Goal: Task Accomplishment & Management: Manage account settings

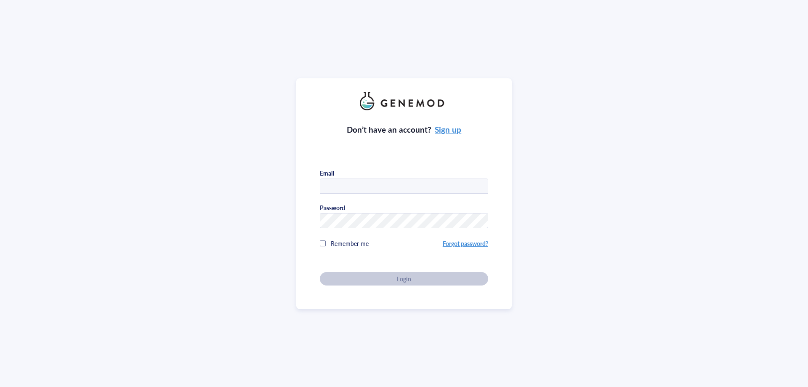
type input "[EMAIL_ADDRESS][DOMAIN_NAME]"
click at [86, 93] on div "Don’t have an account? Sign up Email [EMAIL_ADDRESS][DOMAIN_NAME] Password Reme…" at bounding box center [404, 193] width 808 height 387
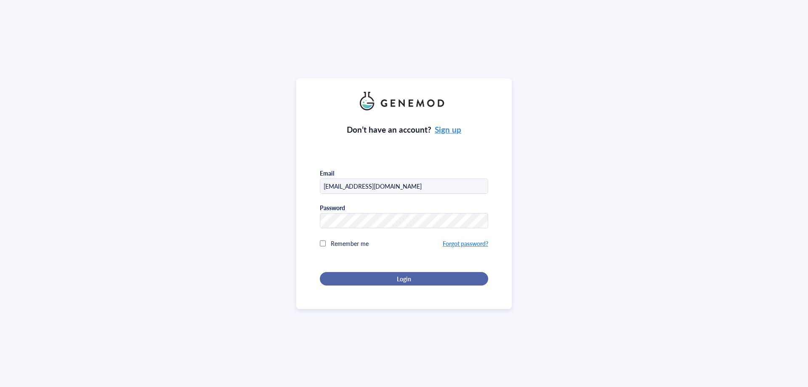
click at [340, 275] on div "Login" at bounding box center [403, 279] width 141 height 8
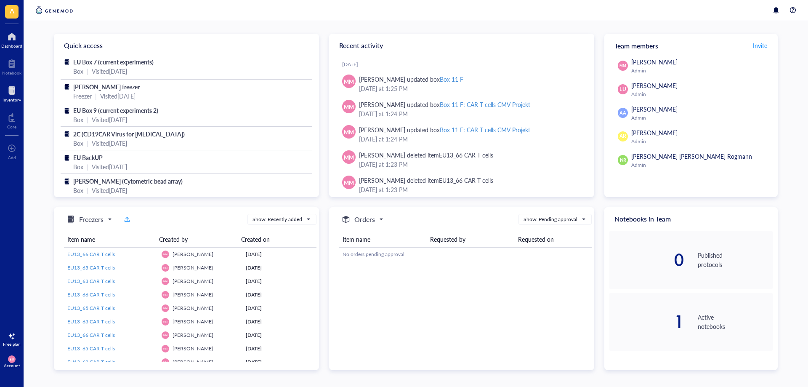
click at [11, 93] on div at bounding box center [12, 90] width 19 height 13
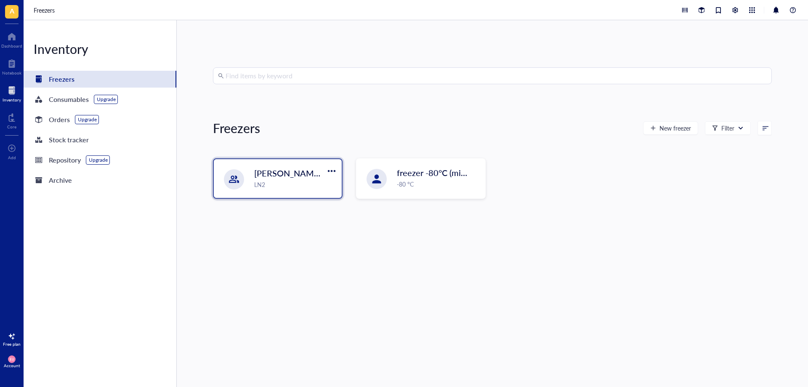
click at [307, 187] on div "LN2" at bounding box center [295, 184] width 83 height 9
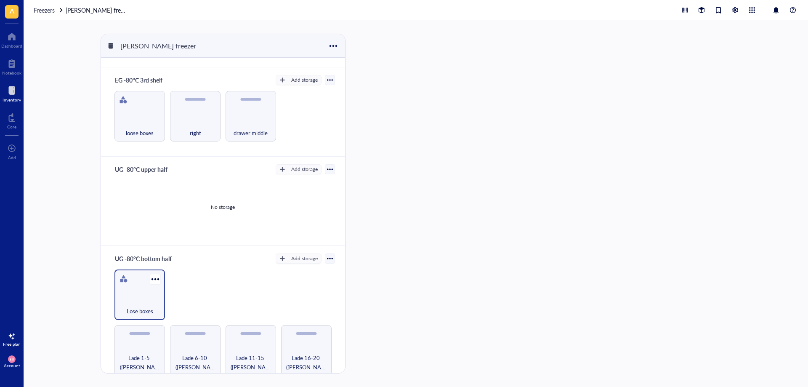
scroll to position [259, 0]
click at [132, 344] on div "Lade 1-5 ([PERSON_NAME]/Tcell)" at bounding box center [140, 349] width 51 height 51
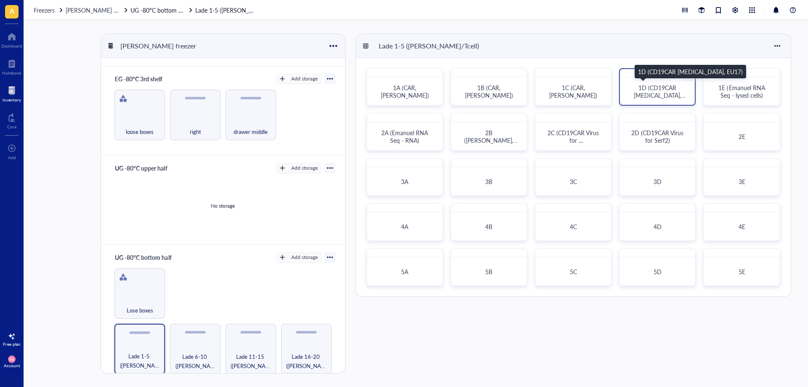
click at [675, 97] on span "1D (CD19CAR [MEDICAL_DATA], EU17)" at bounding box center [661, 95] width 54 height 24
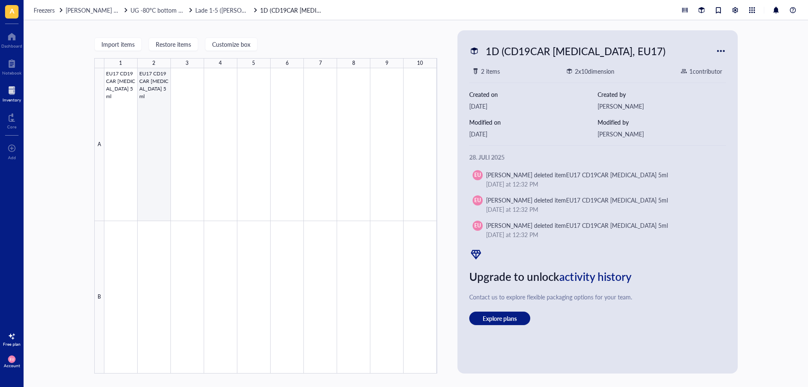
click at [158, 120] on div at bounding box center [270, 220] width 333 height 305
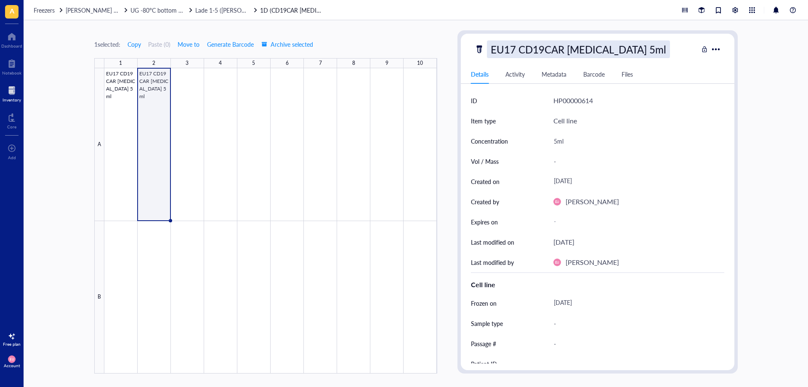
click at [633, 53] on div "EU17 CD19CAR [MEDICAL_DATA] 5ml" at bounding box center [578, 49] width 183 height 18
click at [150, 13] on span "UG -80°C bottom half" at bounding box center [160, 10] width 58 height 8
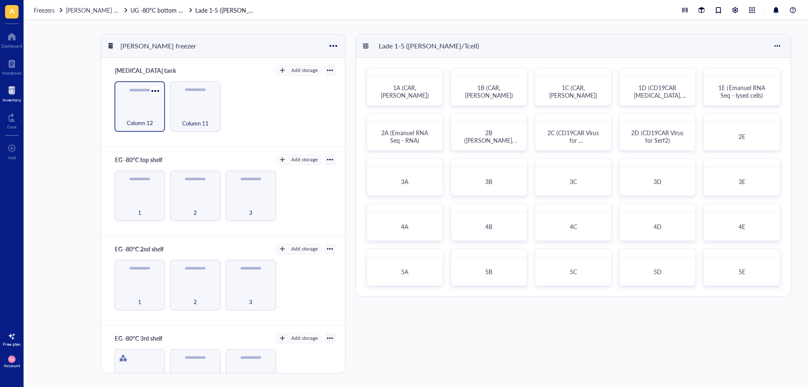
click at [147, 121] on span "Column 12" at bounding box center [140, 122] width 27 height 9
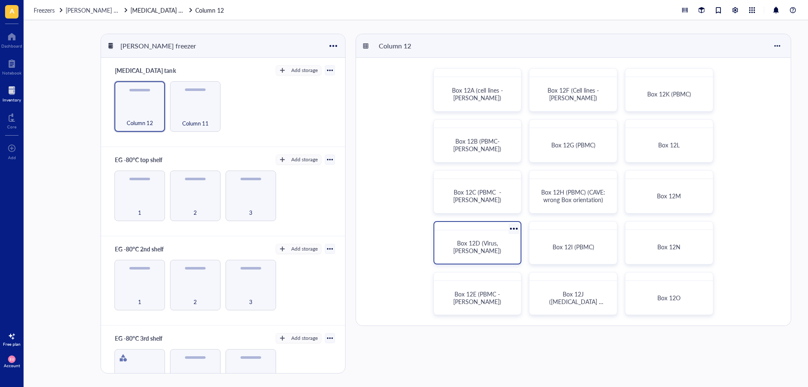
click at [480, 240] on div "Box 12D (Virus, [PERSON_NAME])" at bounding box center [478, 247] width 80 height 27
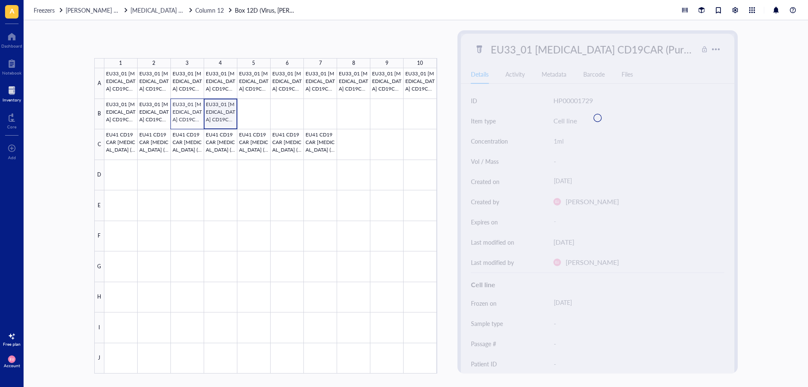
drag, startPoint x: 226, startPoint y: 118, endPoint x: 183, endPoint y: 120, distance: 43.0
click at [183, 120] on div at bounding box center [270, 220] width 333 height 305
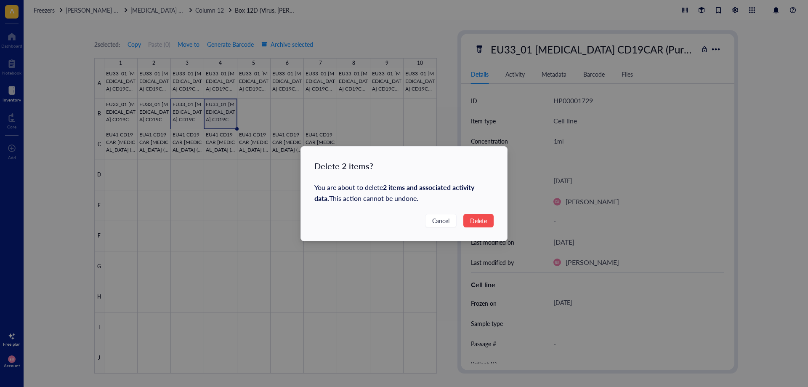
drag, startPoint x: 483, startPoint y: 222, endPoint x: 375, endPoint y: 201, distance: 110.6
click at [483, 222] on span "Delete" at bounding box center [478, 220] width 17 height 9
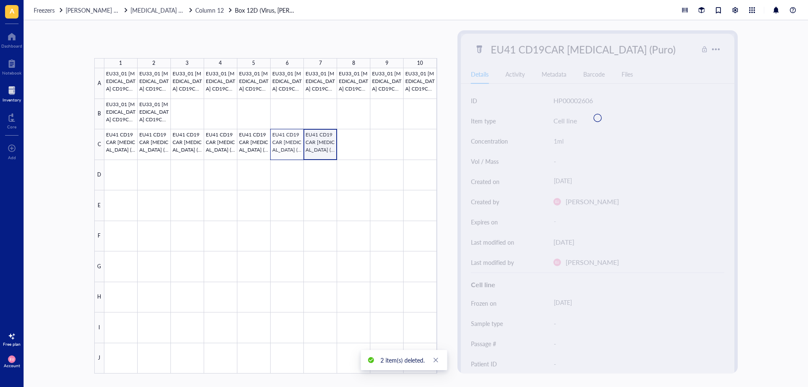
click at [277, 150] on div at bounding box center [270, 220] width 333 height 305
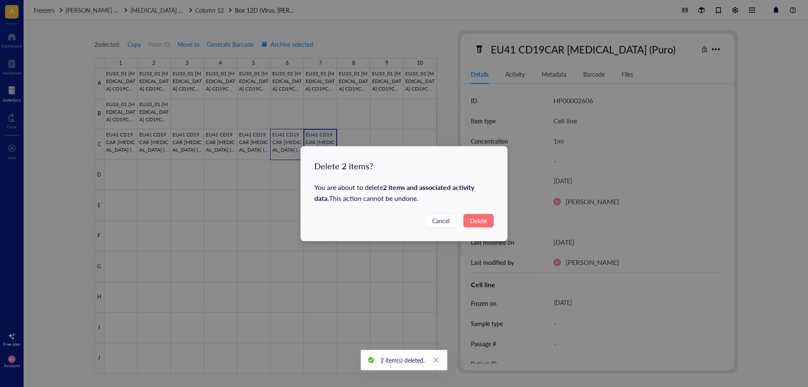
click at [470, 217] on span "Delete" at bounding box center [478, 220] width 17 height 9
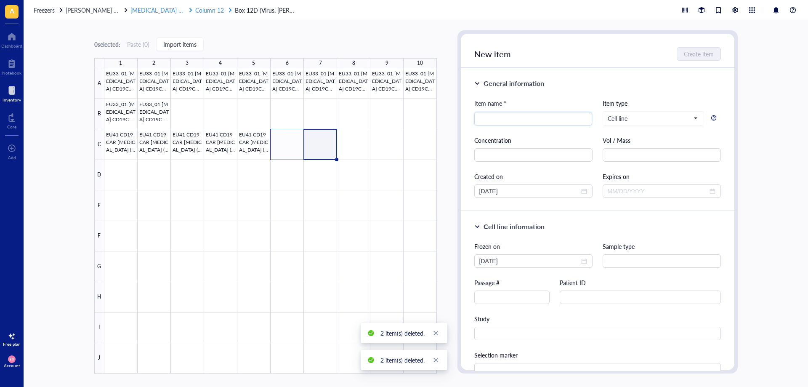
click at [149, 7] on span "[MEDICAL_DATA] tank" at bounding box center [160, 10] width 59 height 8
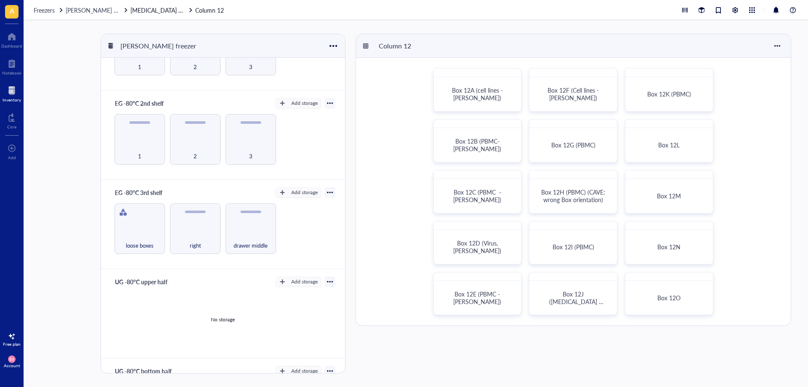
scroll to position [259, 0]
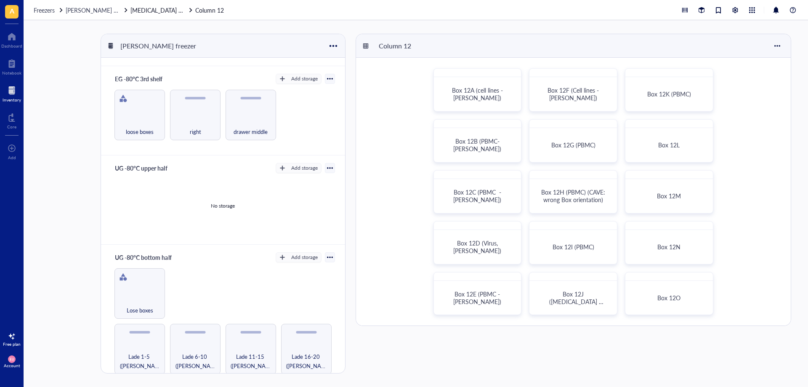
drag, startPoint x: 147, startPoint y: 341, endPoint x: 167, endPoint y: 340, distance: 20.2
click at [145, 341] on div "Lade 1-5 ([PERSON_NAME]/Tcell)" at bounding box center [140, 349] width 51 height 51
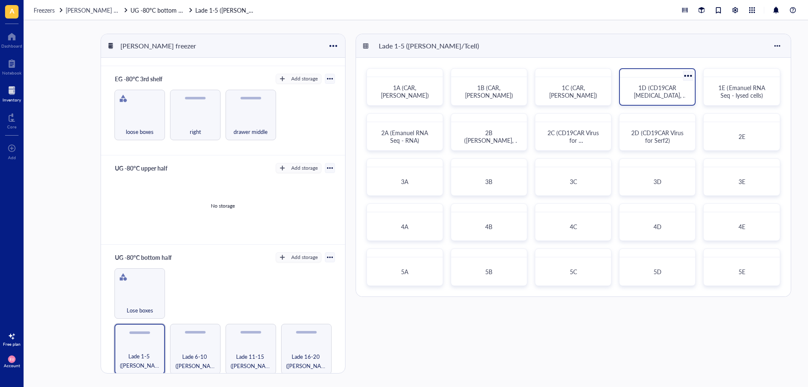
click at [636, 92] on span "1D (CD19CAR [MEDICAL_DATA], EU17)" at bounding box center [661, 95] width 54 height 24
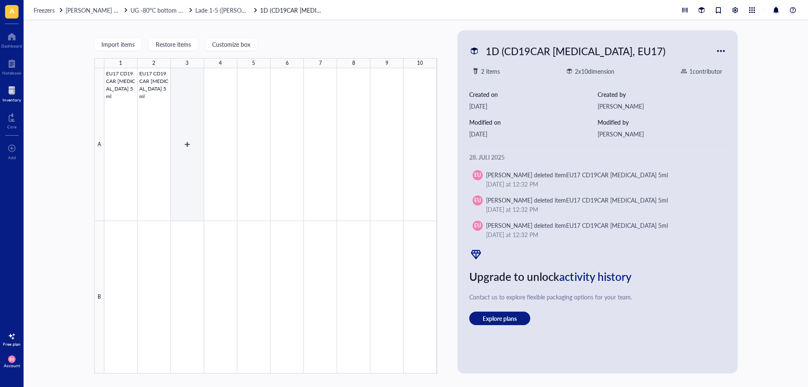
click at [159, 157] on div at bounding box center [270, 220] width 333 height 305
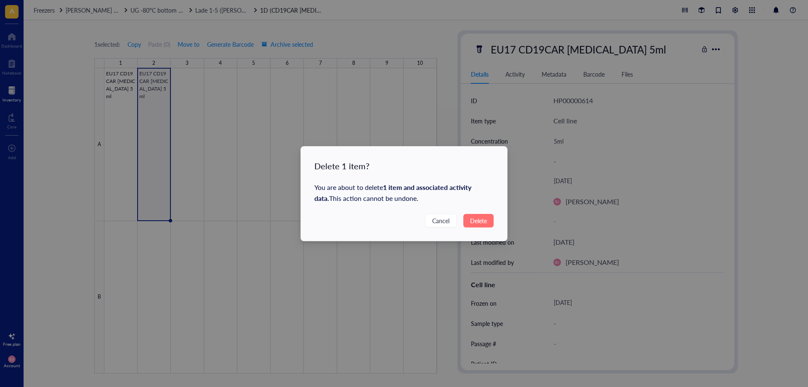
click at [472, 217] on span "Delete" at bounding box center [478, 220] width 17 height 9
